Goal: Transaction & Acquisition: Purchase product/service

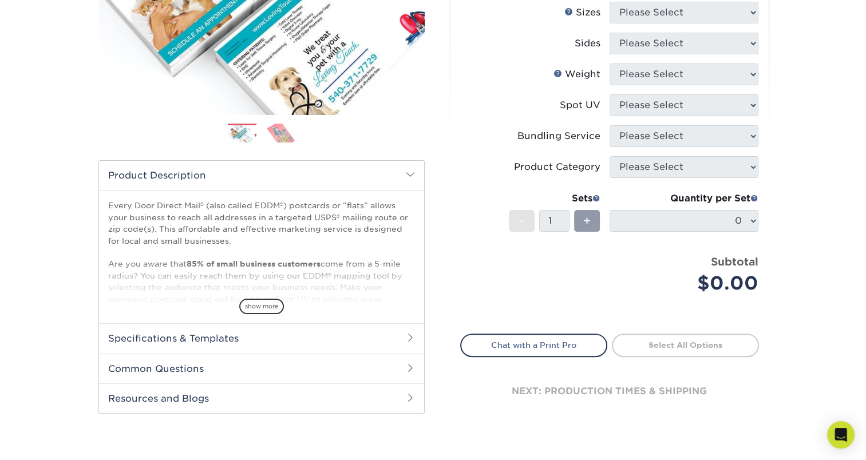
scroll to position [229, 0]
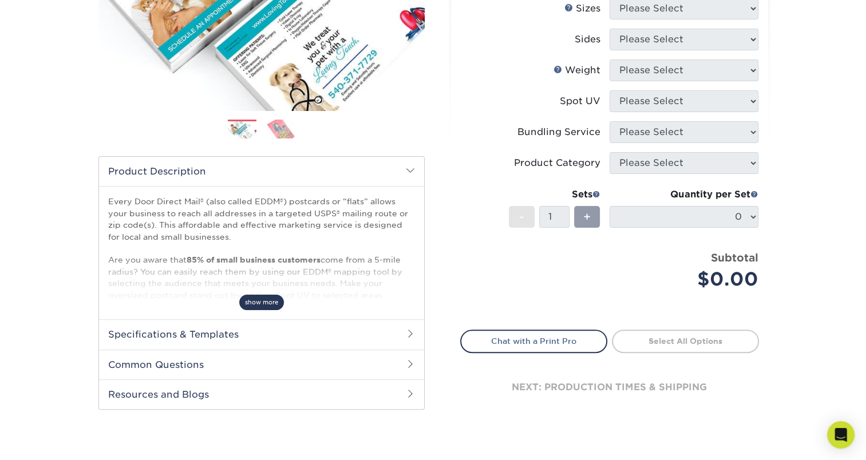
click at [271, 299] on span "show more" at bounding box center [261, 302] width 45 height 15
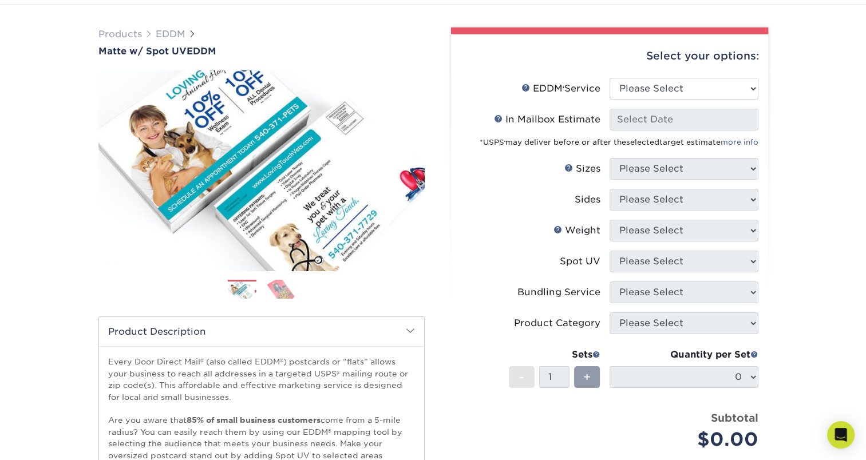
scroll to position [0, 0]
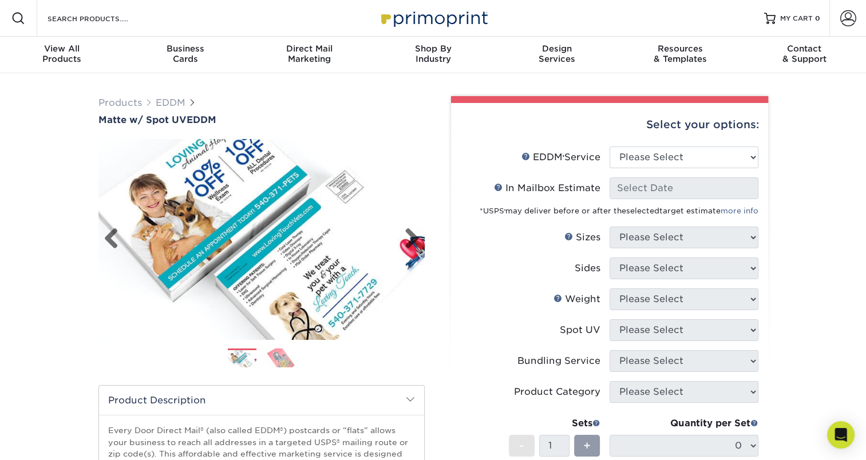
click at [188, 226] on img at bounding box center [261, 239] width 326 height 217
click at [111, 235] on link "Previous" at bounding box center [115, 239] width 23 height 23
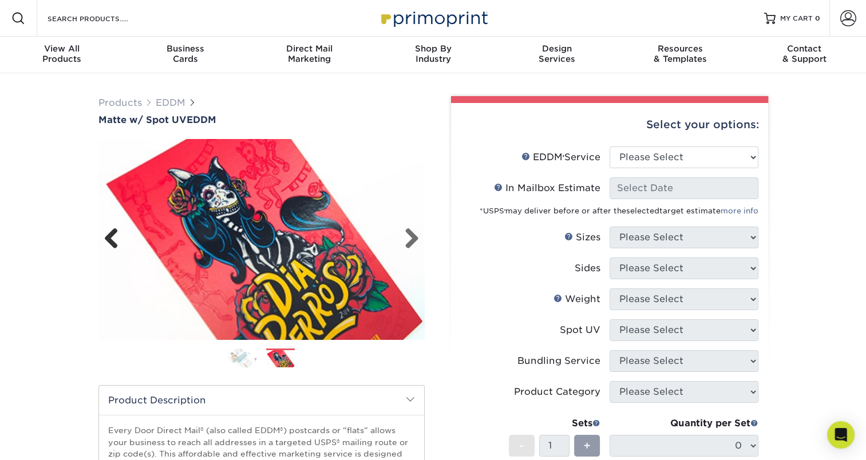
click at [111, 235] on link "Previous" at bounding box center [115, 239] width 23 height 23
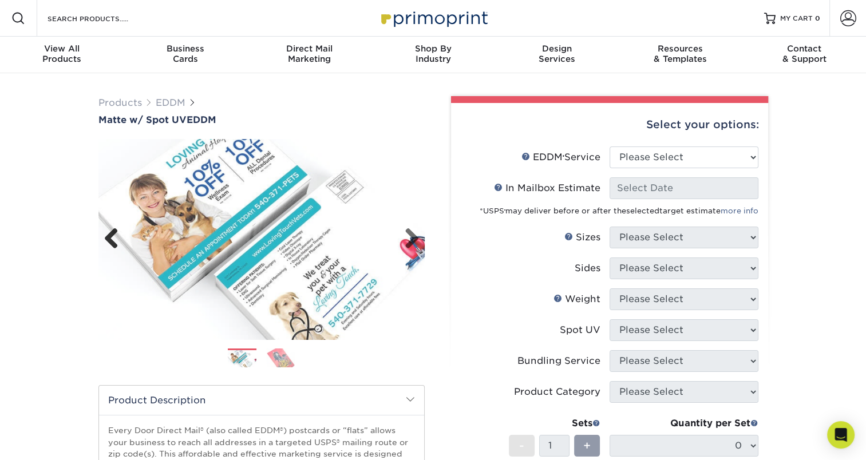
click at [111, 235] on link "Previous" at bounding box center [115, 239] width 23 height 23
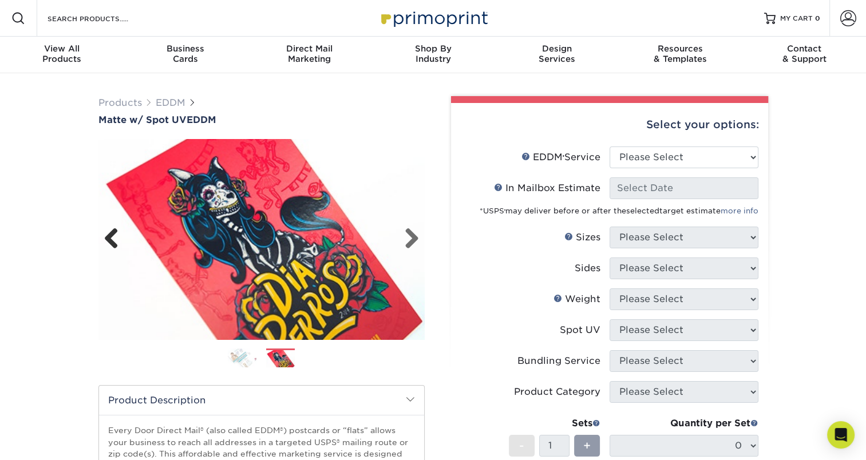
click at [111, 235] on link "Previous" at bounding box center [115, 239] width 23 height 23
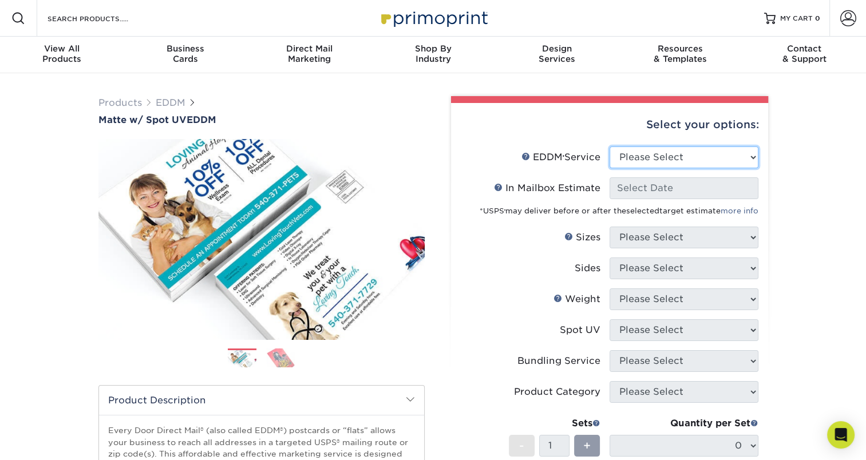
click at [644, 151] on select "Please Select Full Service Print Only" at bounding box center [684, 158] width 149 height 22
select select "full_service"
click at [610, 147] on select "Please Select Full Service Print Only" at bounding box center [684, 158] width 149 height 22
select select "-1"
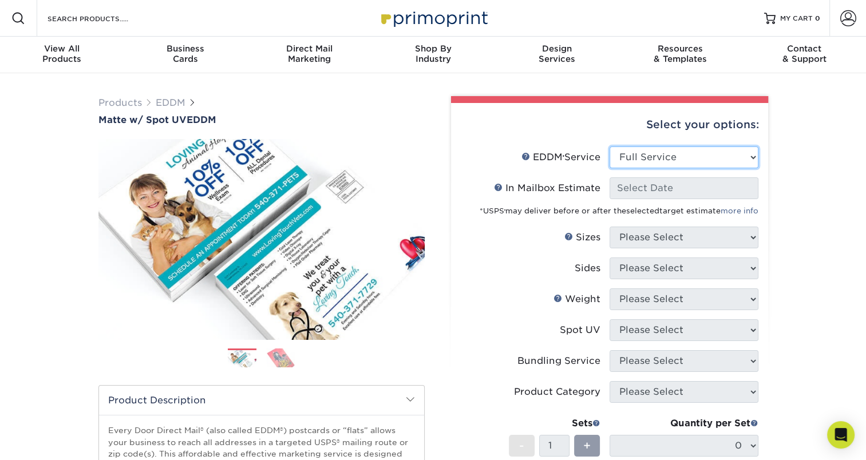
select select "-1"
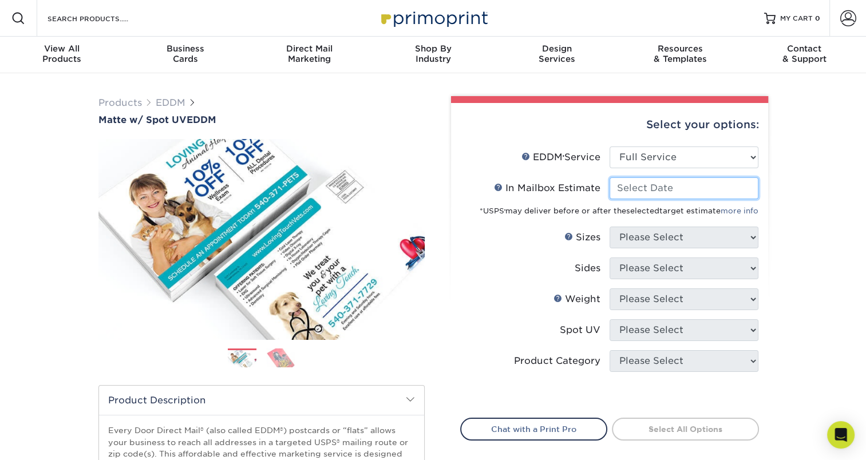
click at [657, 191] on input "In Mailbox Estimate Help In Mailbox Estimate" at bounding box center [684, 189] width 149 height 22
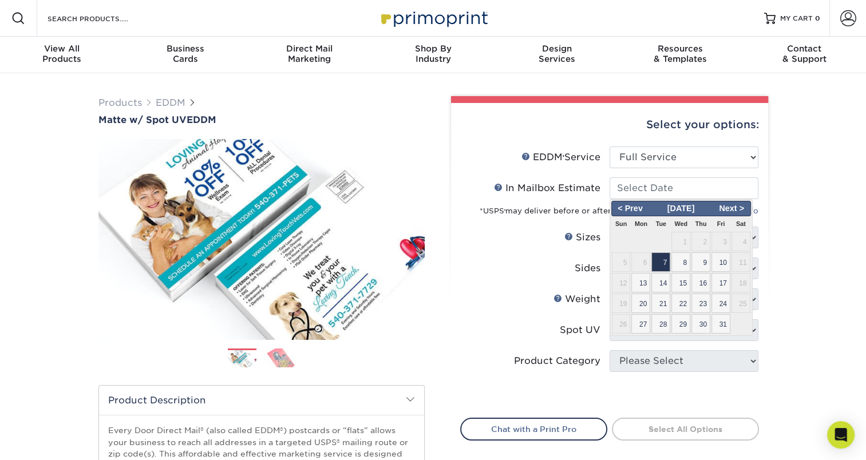
click at [773, 247] on div "Select your options: EDDM Service Help EDDM ® Service Please Select Full Servic…" at bounding box center [605, 421] width 344 height 650
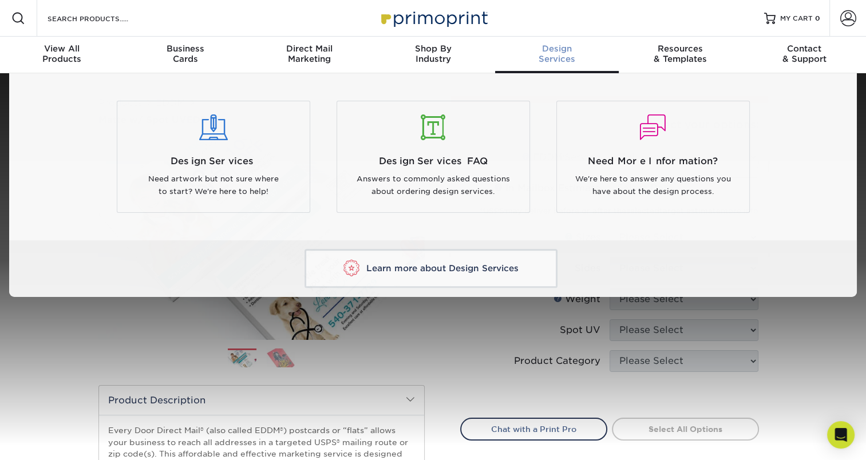
click at [562, 50] on span "Design" at bounding box center [557, 49] width 124 height 10
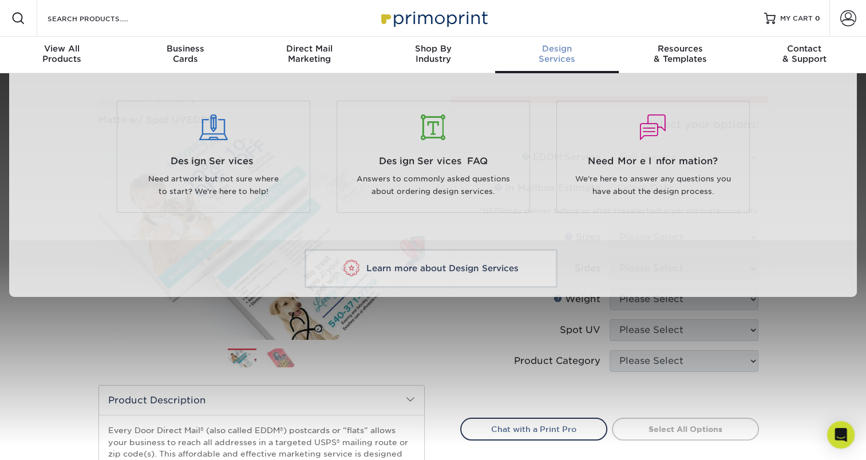
click at [566, 52] on span "Design" at bounding box center [557, 49] width 124 height 10
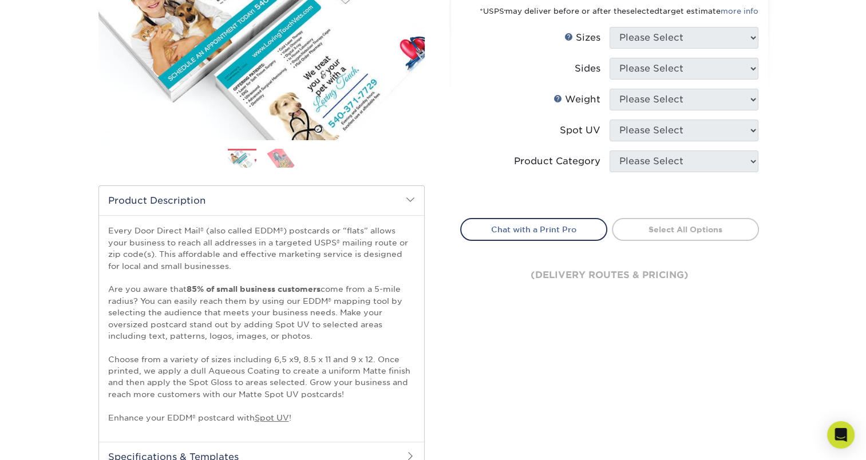
scroll to position [79, 0]
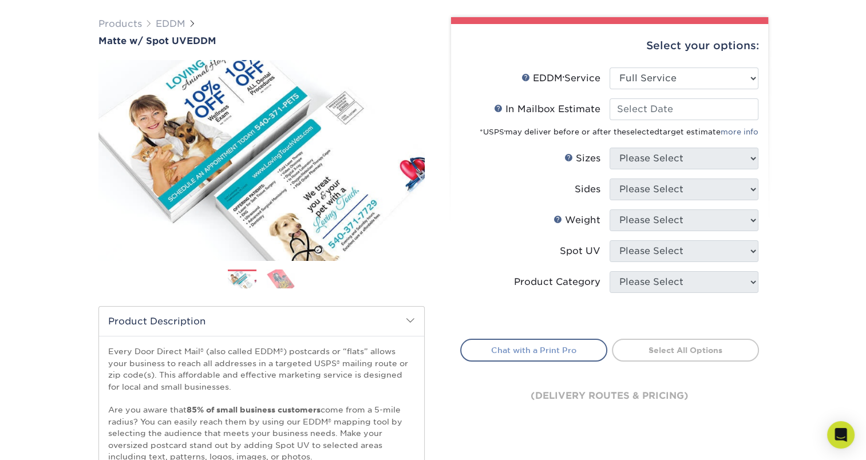
click at [561, 355] on link "Chat with a Print Pro" at bounding box center [533, 350] width 147 height 23
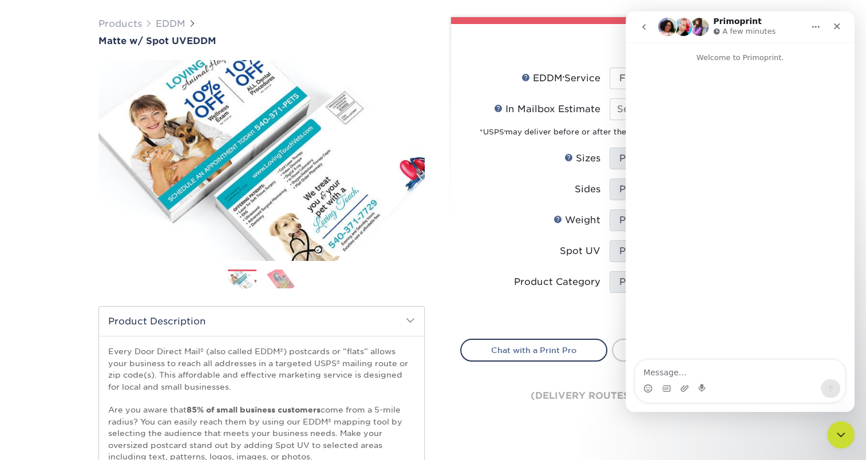
scroll to position [0, 0]
click at [835, 27] on icon "Close" at bounding box center [837, 26] width 6 height 6
